Goal: Task Accomplishment & Management: Manage account settings

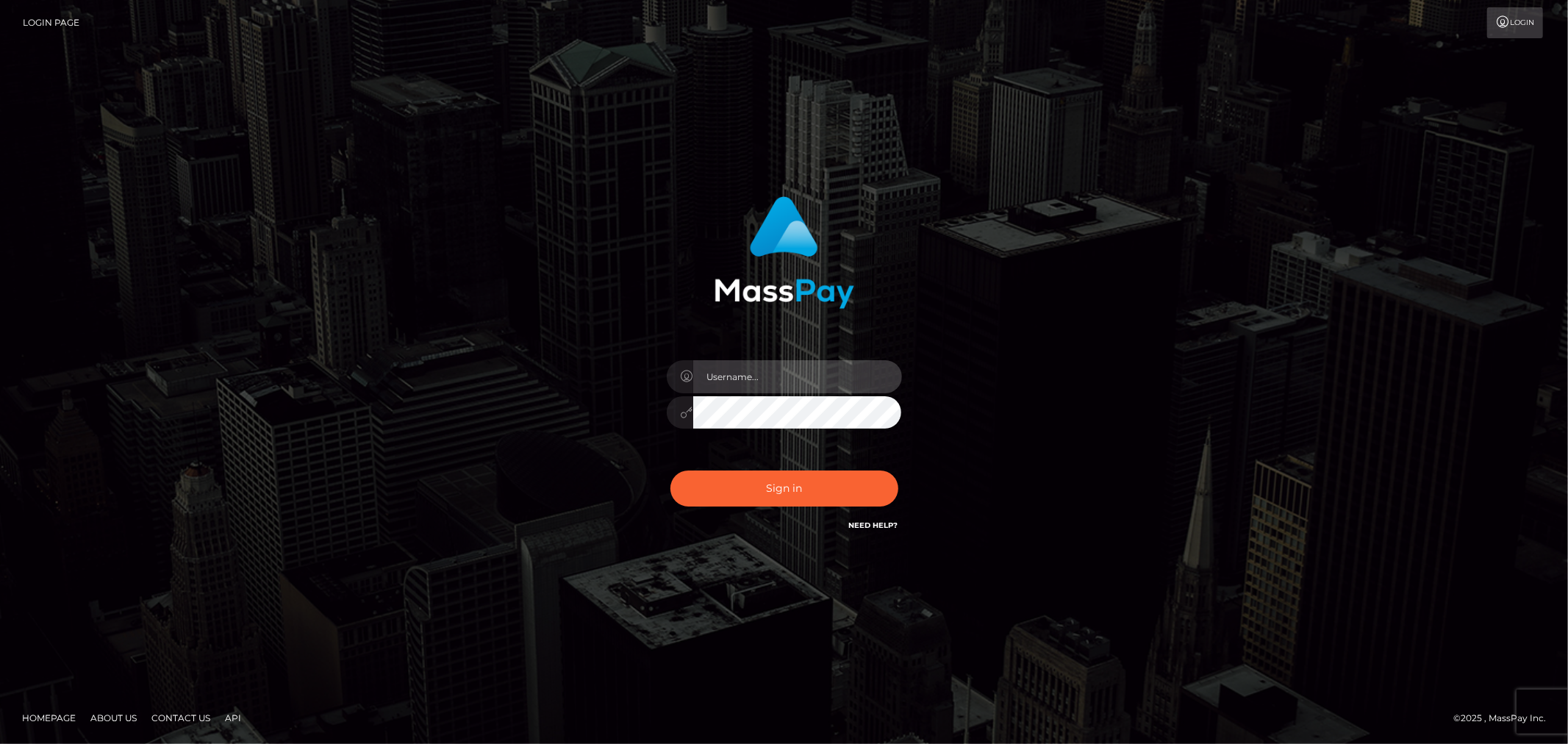
click at [779, 373] on input "text" at bounding box center [798, 376] width 209 height 33
type input "Raymundo.xcite"
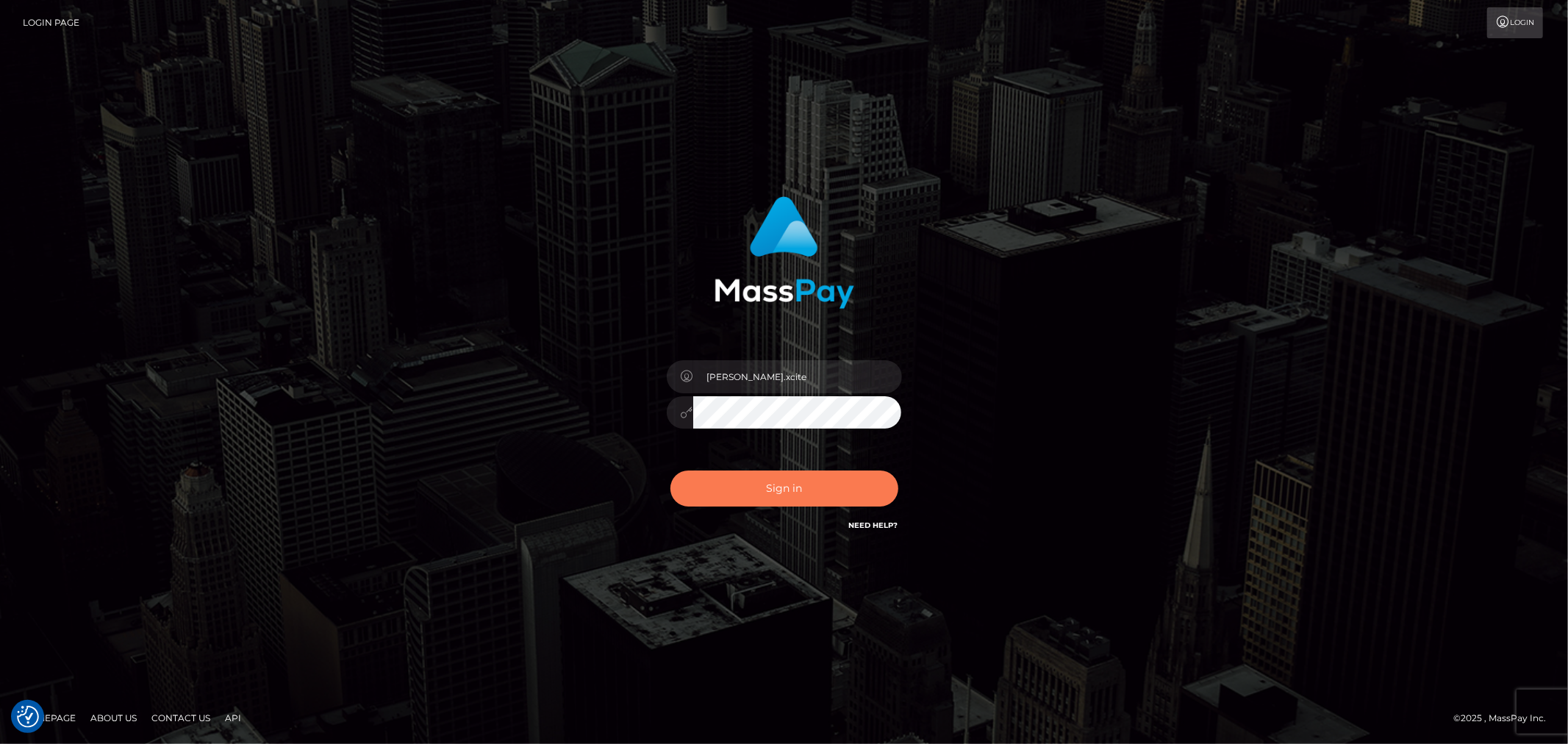
click at [832, 487] on button "Sign in" at bounding box center [784, 489] width 228 height 36
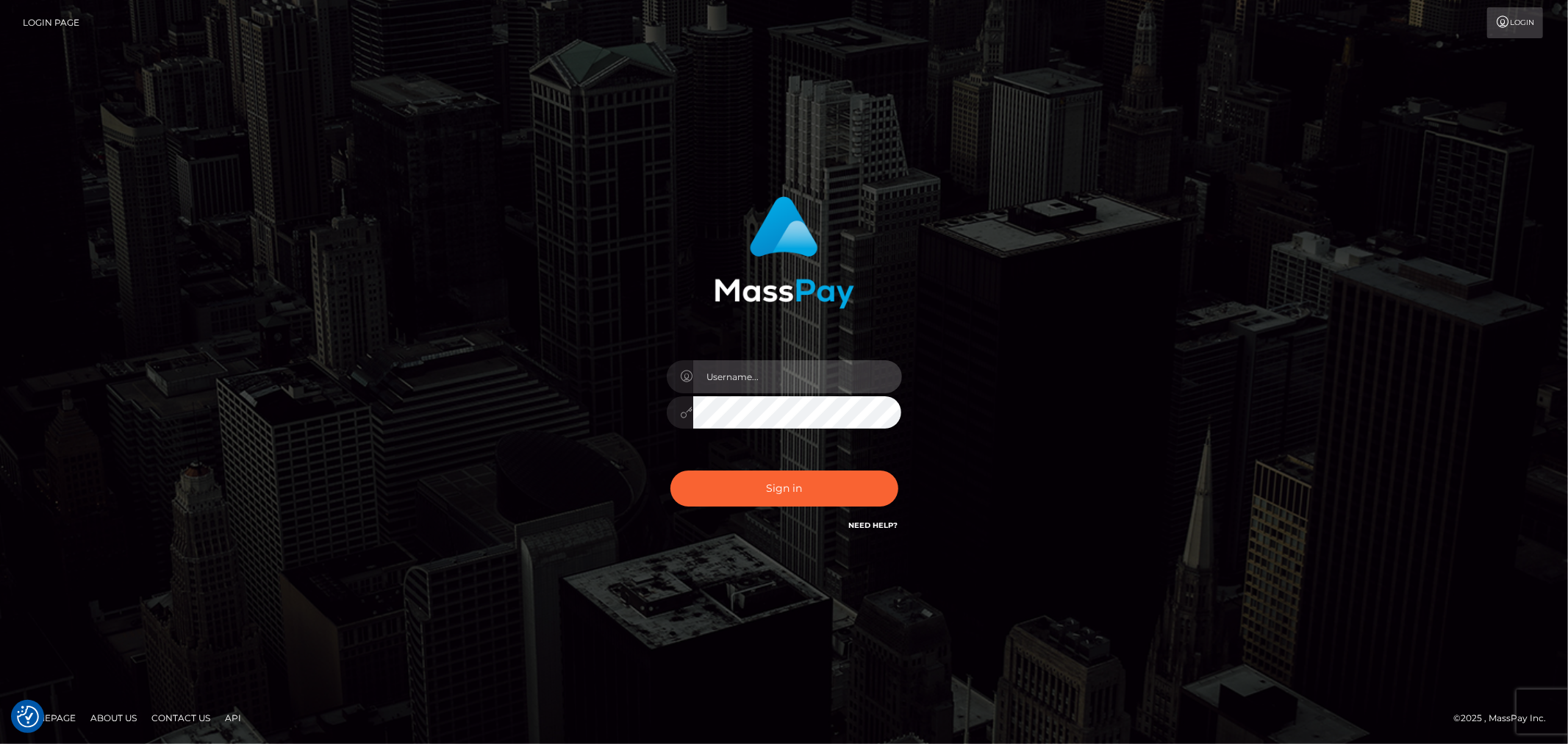
click at [790, 387] on input "text" at bounding box center [798, 376] width 209 height 33
type input "Raymundo.xcite"
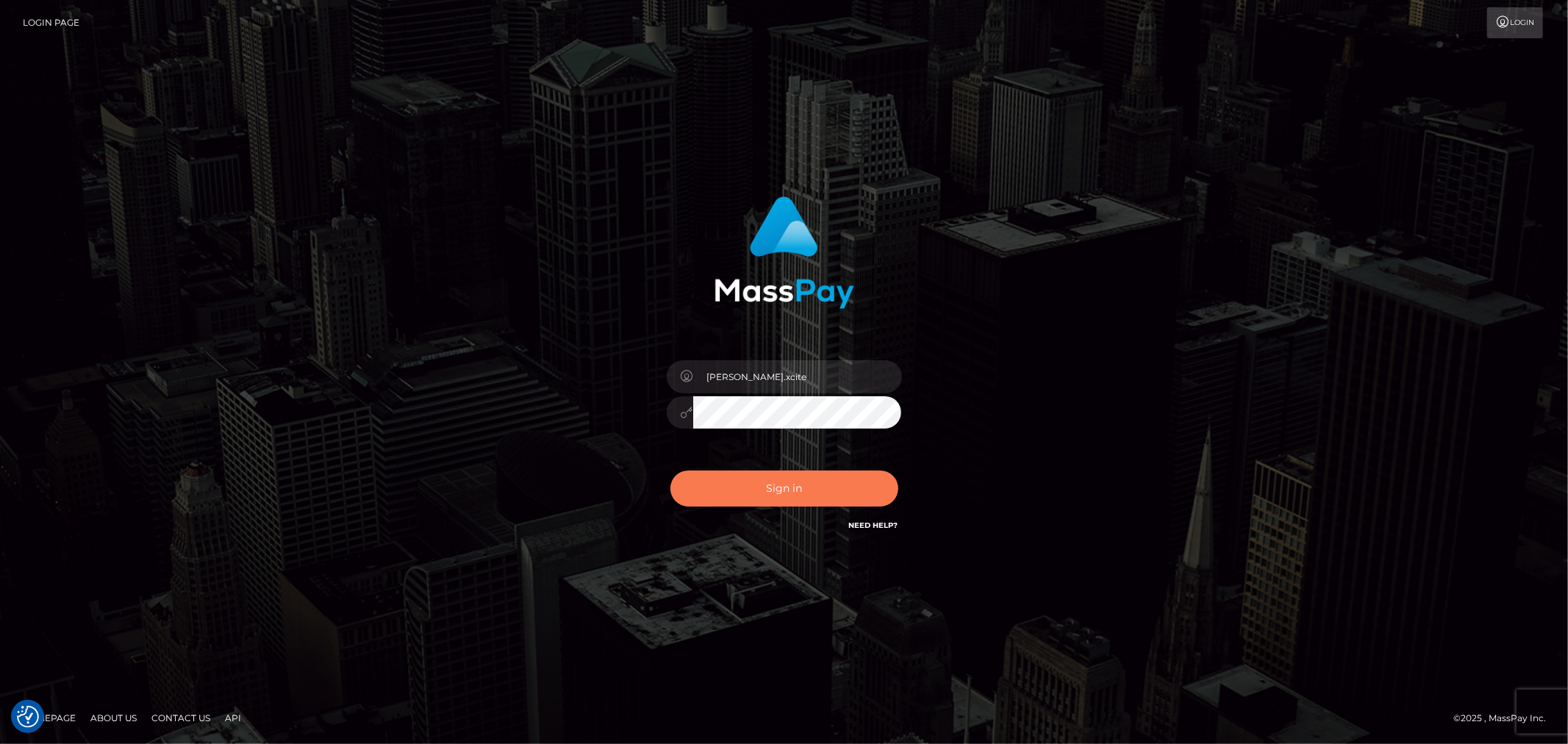
click at [847, 483] on button "Sign in" at bounding box center [784, 489] width 228 height 36
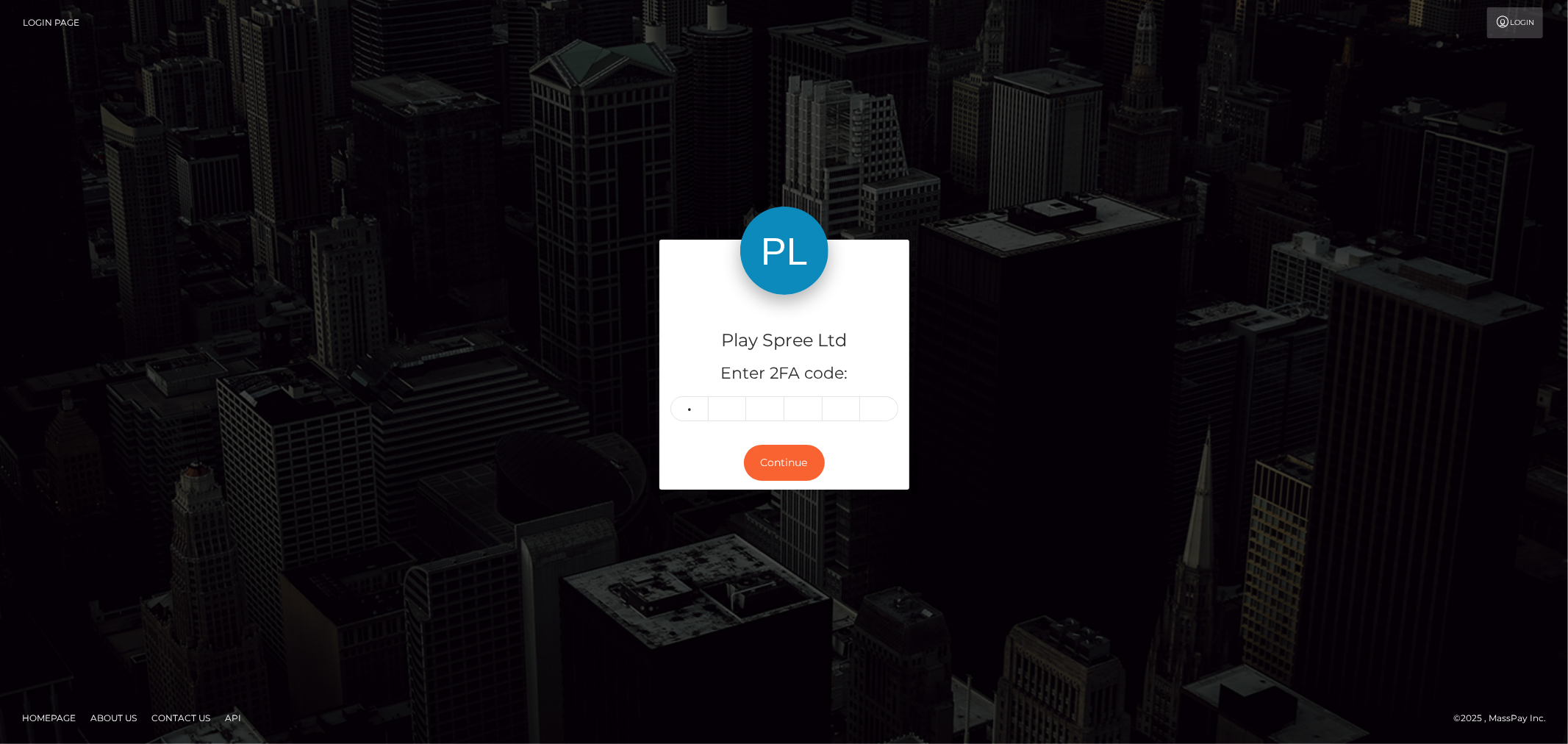
type input "8"
type input "6"
type input "0"
type input "7"
type input "0"
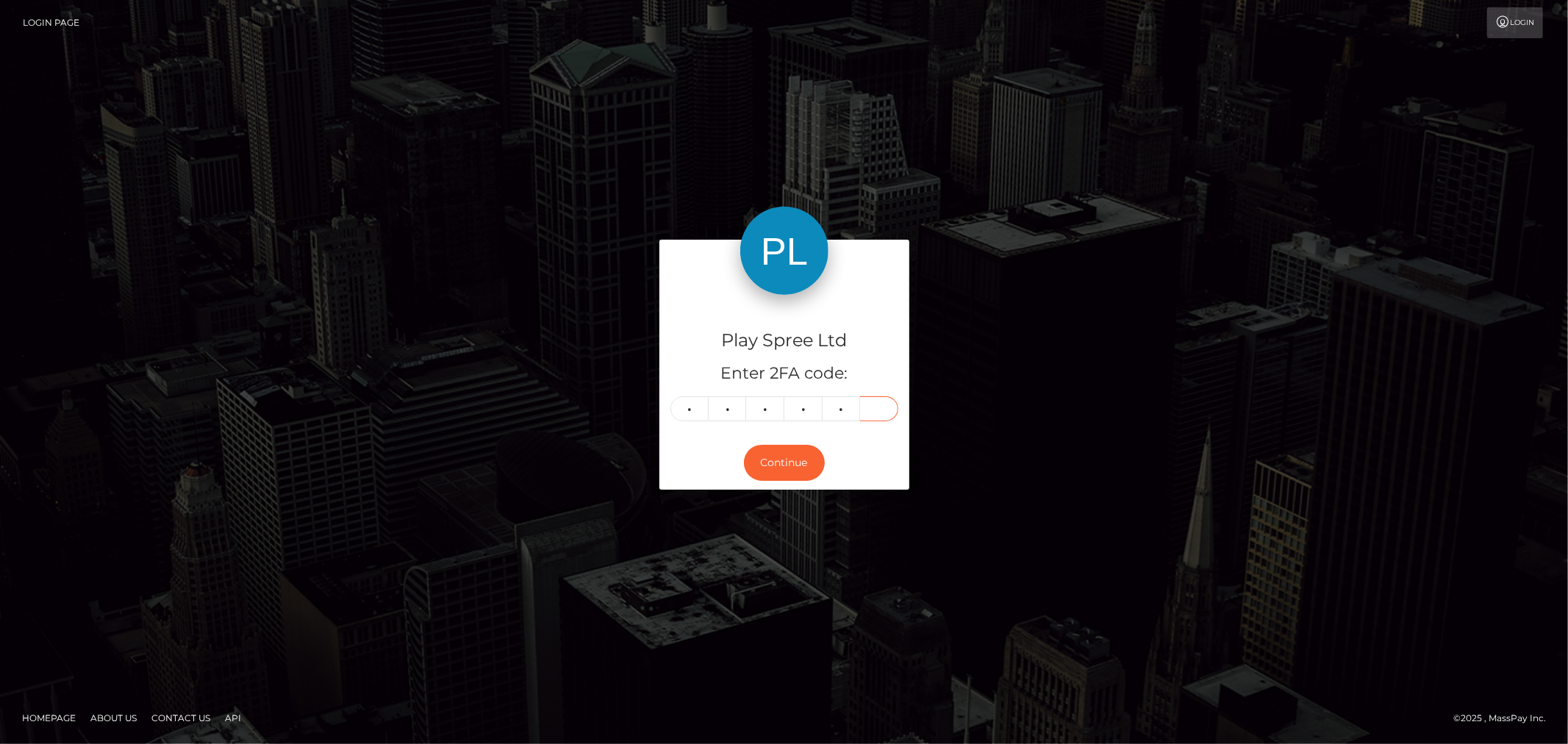
type input "2"
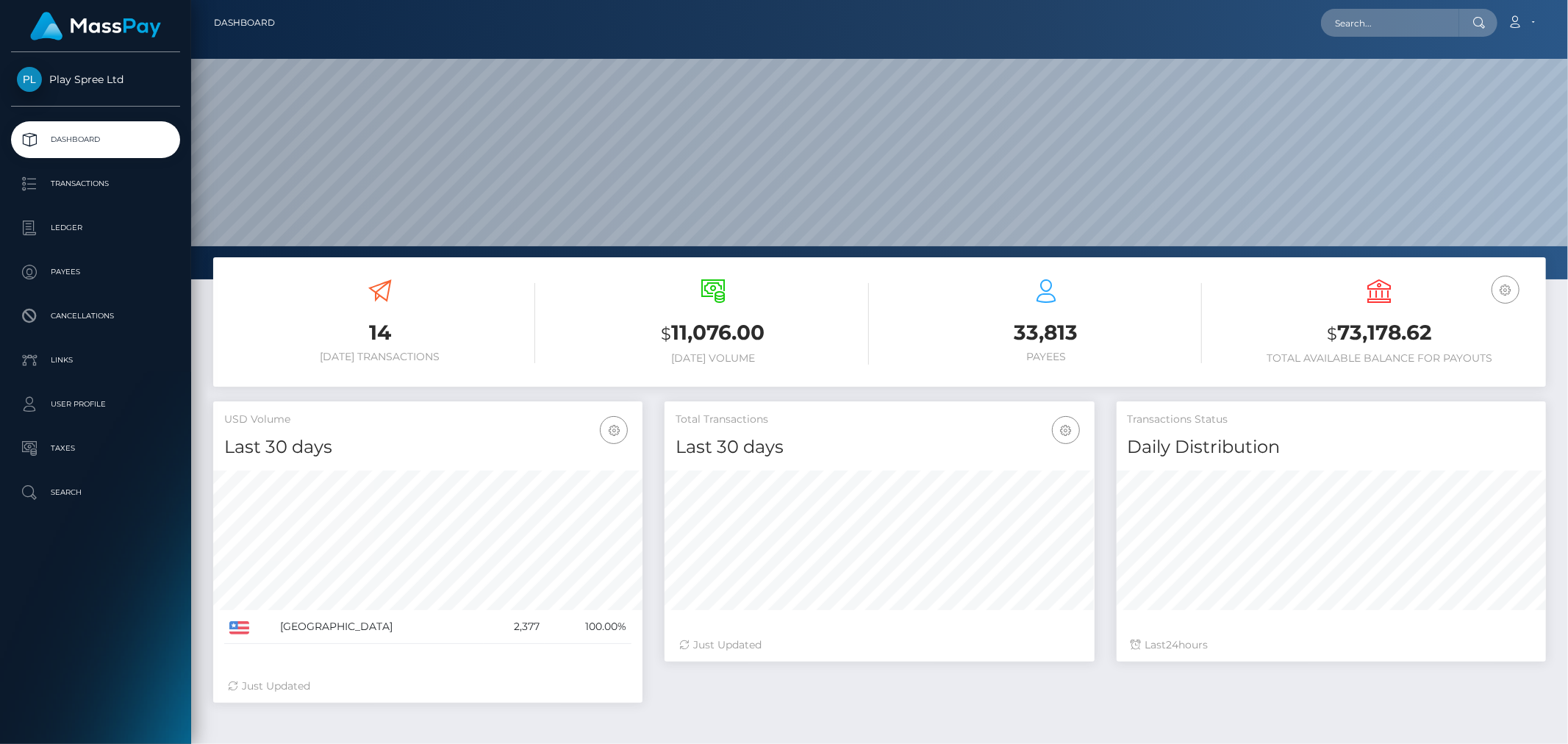
scroll to position [260, 429]
click at [1376, 335] on h3 "$ 73,178.62" at bounding box center [1380, 334] width 311 height 30
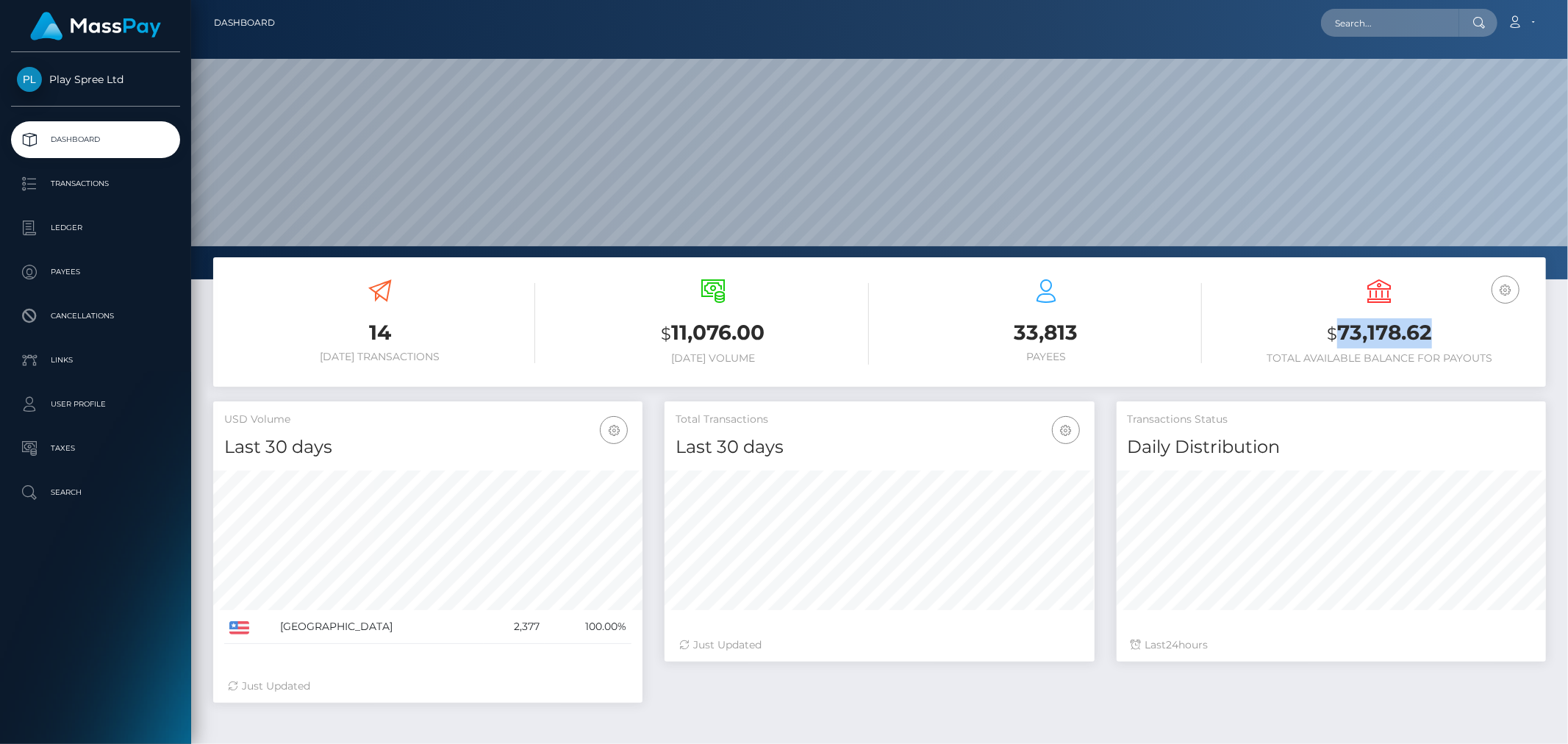
click at [1376, 335] on h3 "$ 73,178.62" at bounding box center [1380, 334] width 311 height 30
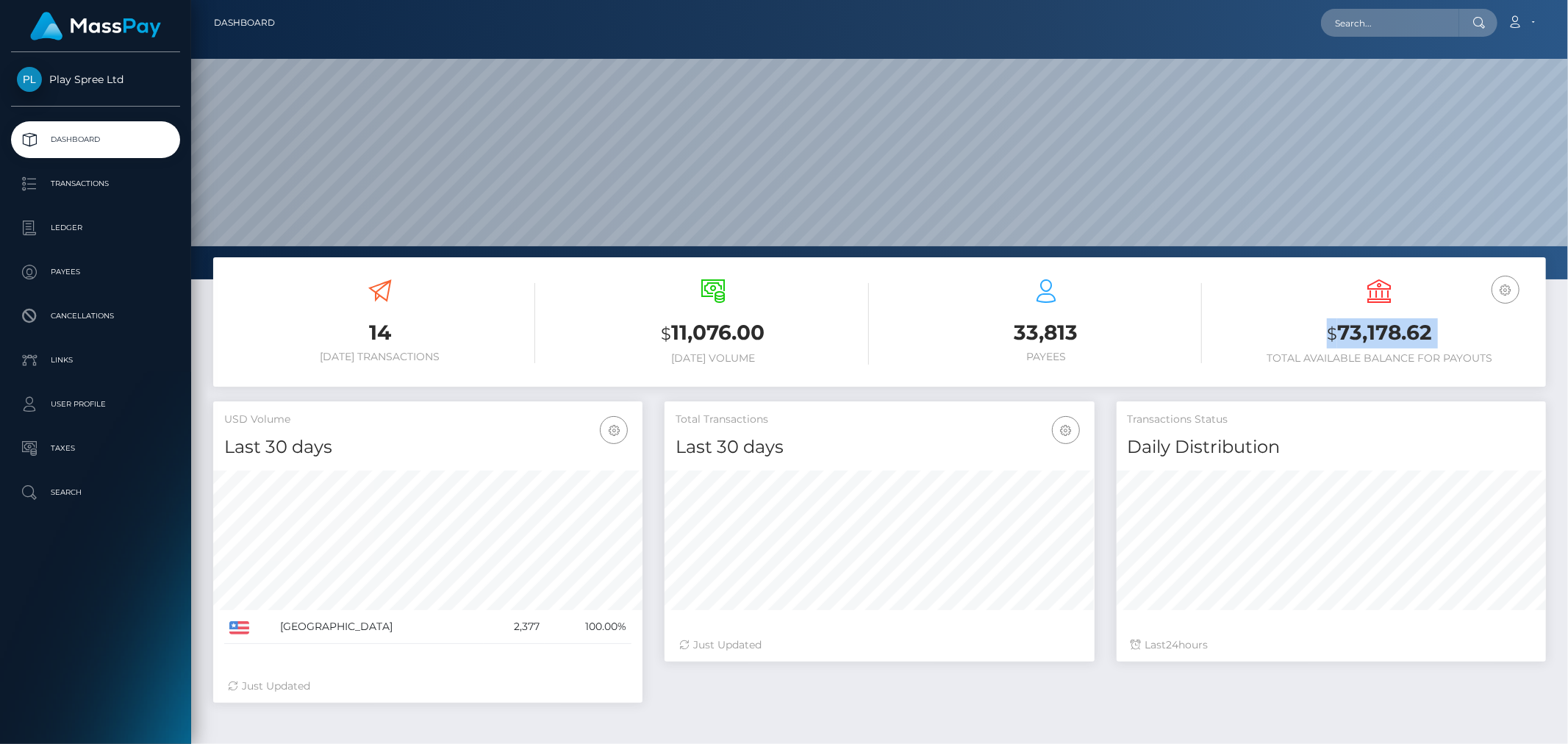
click at [1376, 335] on h3 "$ 73,178.62" at bounding box center [1380, 334] width 311 height 30
click at [1373, 320] on h3 "$ 73,178.62" at bounding box center [1380, 334] width 311 height 30
click at [1397, 344] on h3 "$ 73,178.62" at bounding box center [1380, 334] width 311 height 30
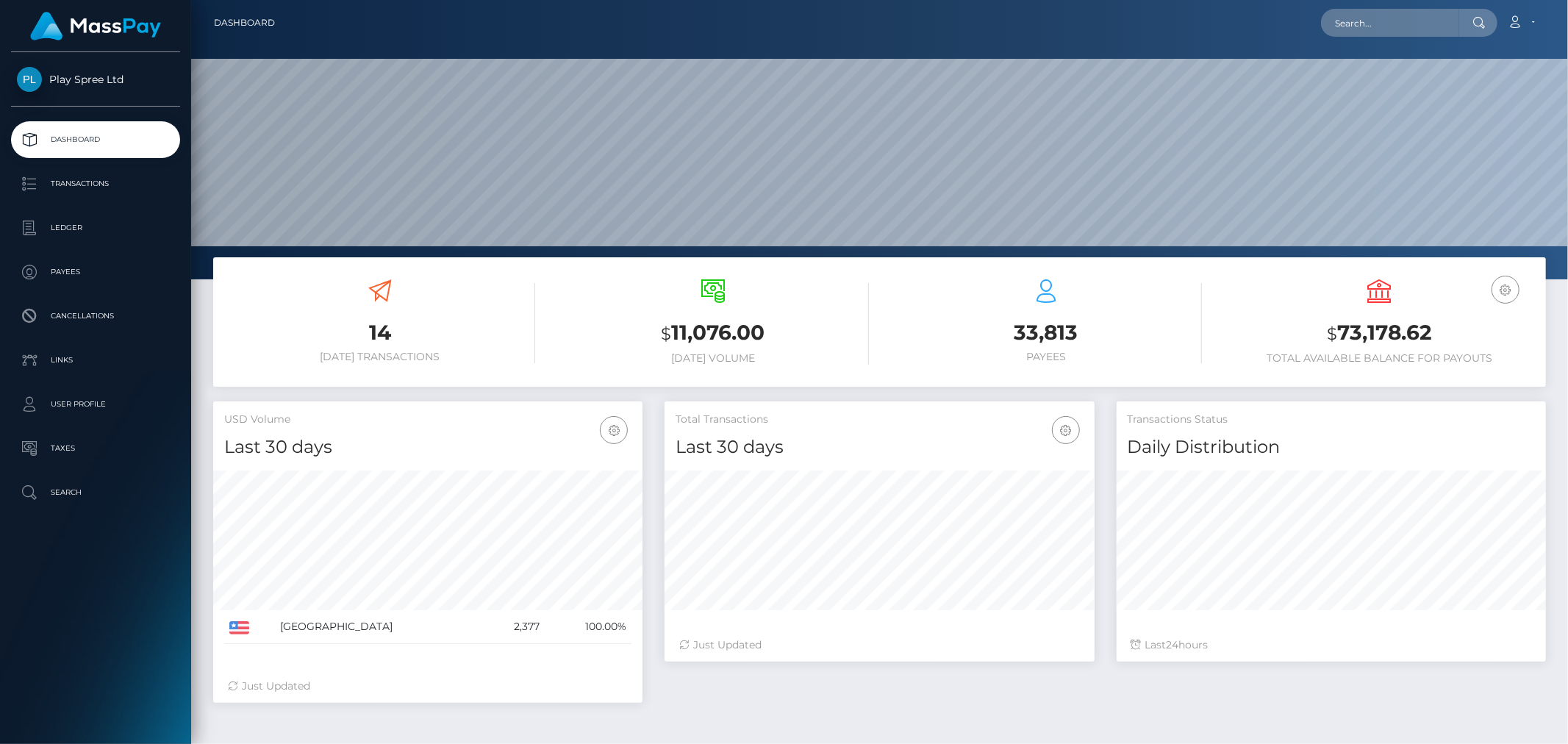
click at [1399, 336] on h3 "$ 73,178.62" at bounding box center [1380, 334] width 311 height 30
